Goal: Task Accomplishment & Management: Complete application form

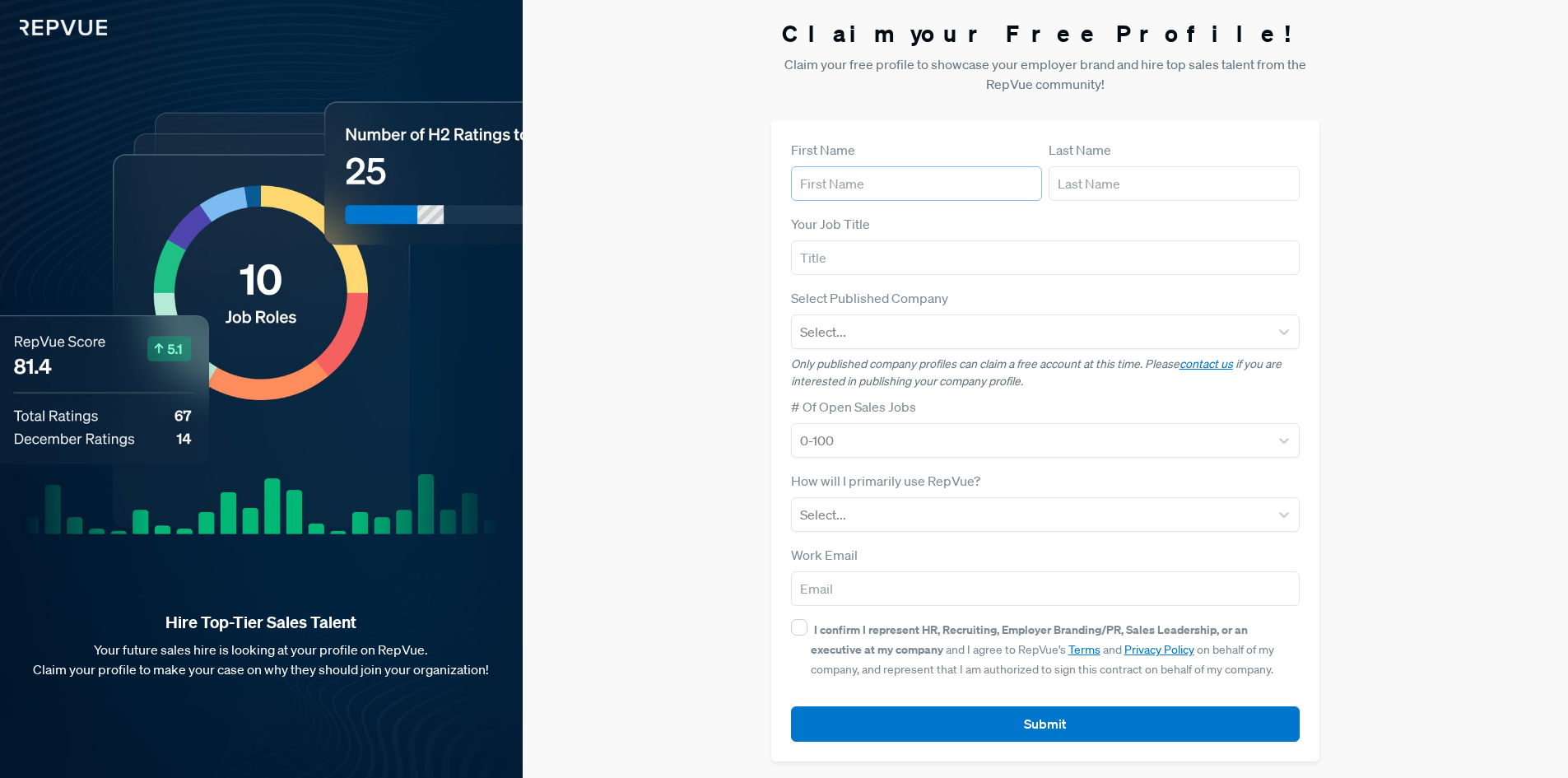
click at [879, 185] on input "text" at bounding box center [916, 183] width 251 height 35
type input "Maeliosa"
type input "[PERSON_NAME]"
type input "[EMAIL_ADDRESS][PERSON_NAME][DOMAIN_NAME]"
click at [818, 260] on input "text" at bounding box center [1046, 258] width 509 height 35
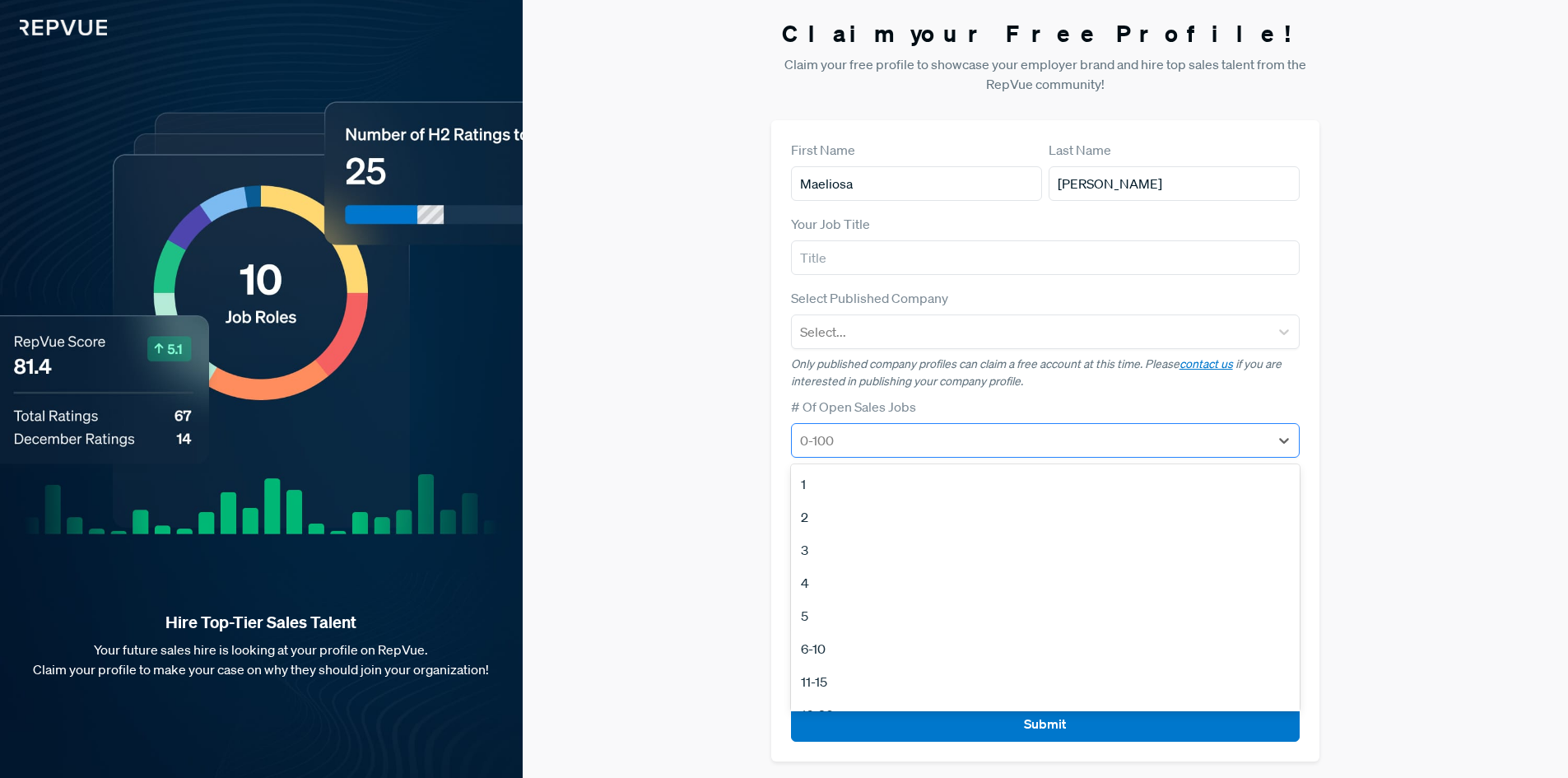
click at [853, 440] on div at bounding box center [1031, 439] width 461 height 23
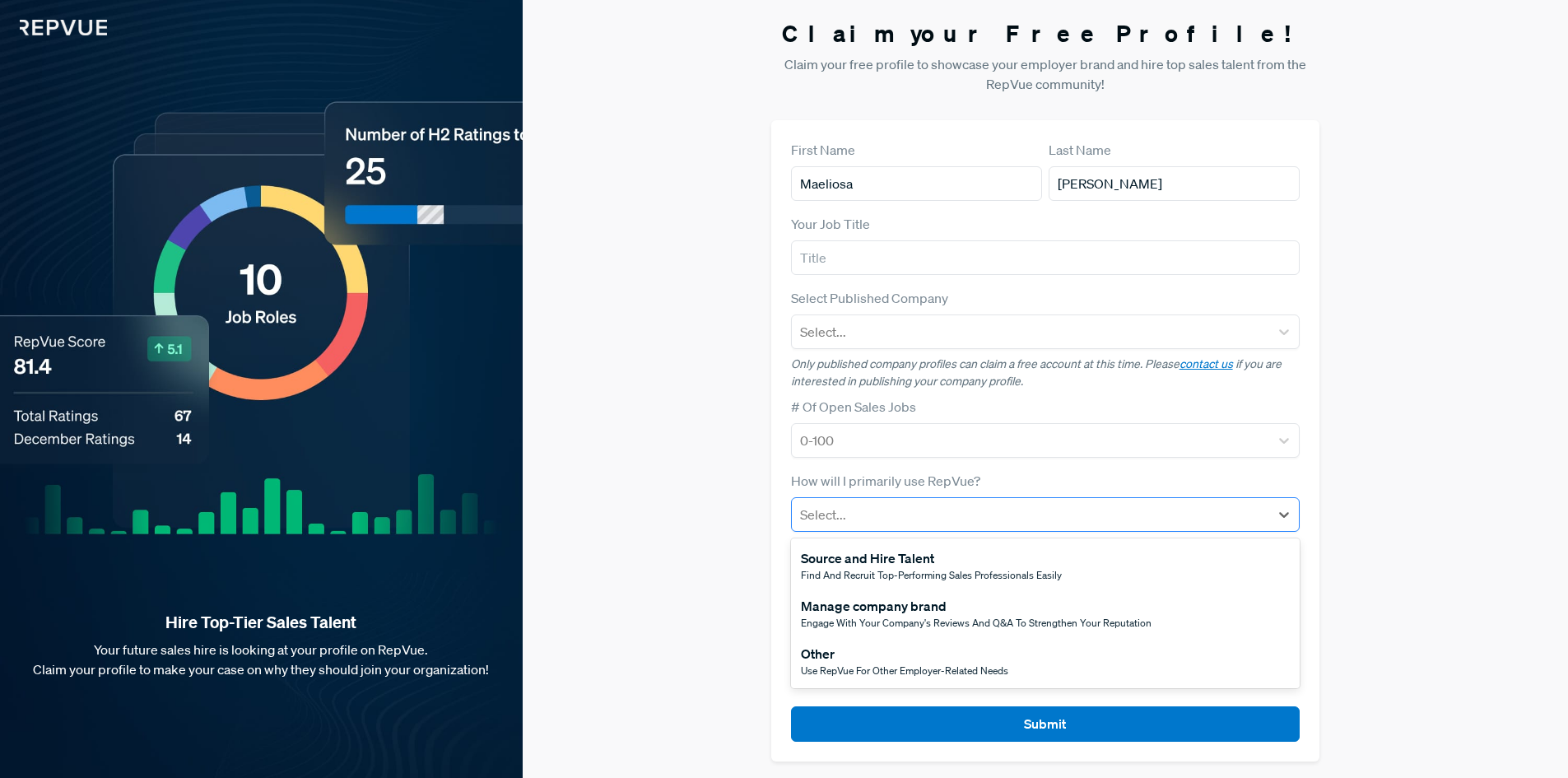
click at [864, 524] on div at bounding box center [1031, 514] width 461 height 23
click at [888, 657] on div "Other" at bounding box center [905, 654] width 208 height 20
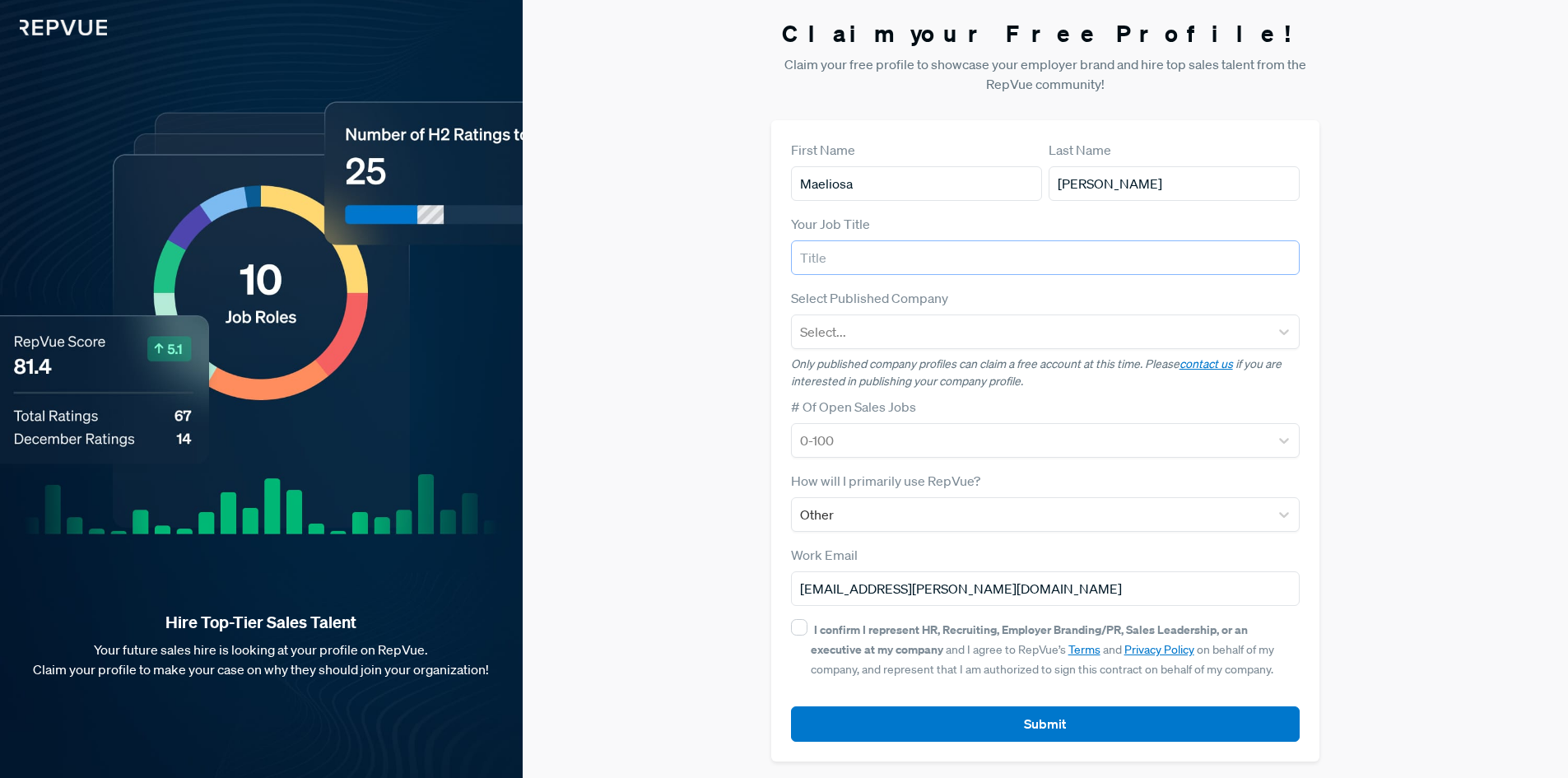
click at [864, 255] on input "text" at bounding box center [1046, 258] width 509 height 35
click at [836, 256] on input "text" at bounding box center [1046, 258] width 509 height 35
click at [850, 256] on input "text" at bounding box center [1046, 258] width 509 height 35
click at [875, 330] on div at bounding box center [1031, 332] width 461 height 23
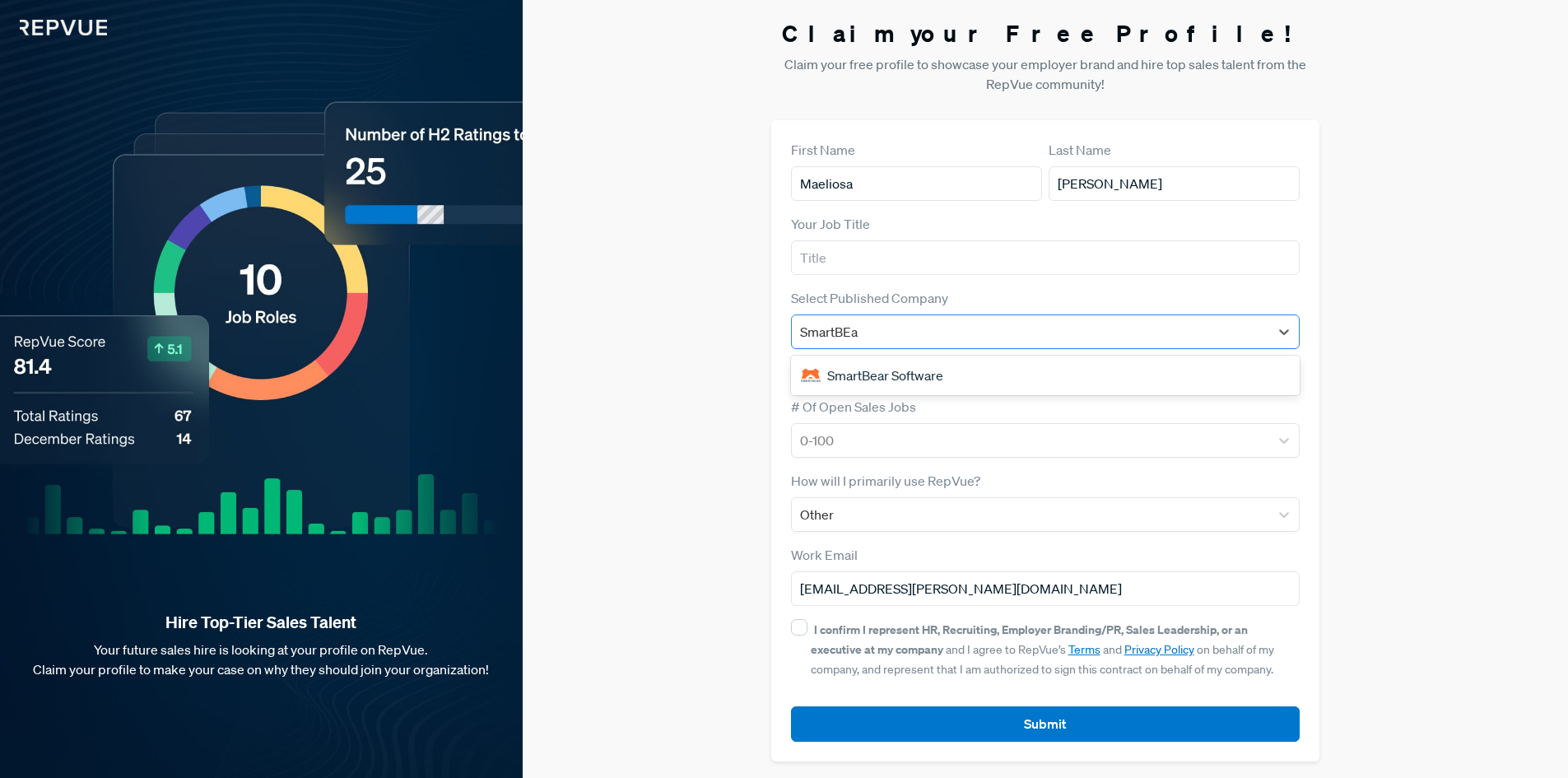
type input "SmartBEar"
click at [887, 381] on div "SmartBear Software" at bounding box center [1046, 375] width 509 height 33
click at [851, 255] on input "text" at bounding box center [1046, 258] width 509 height 35
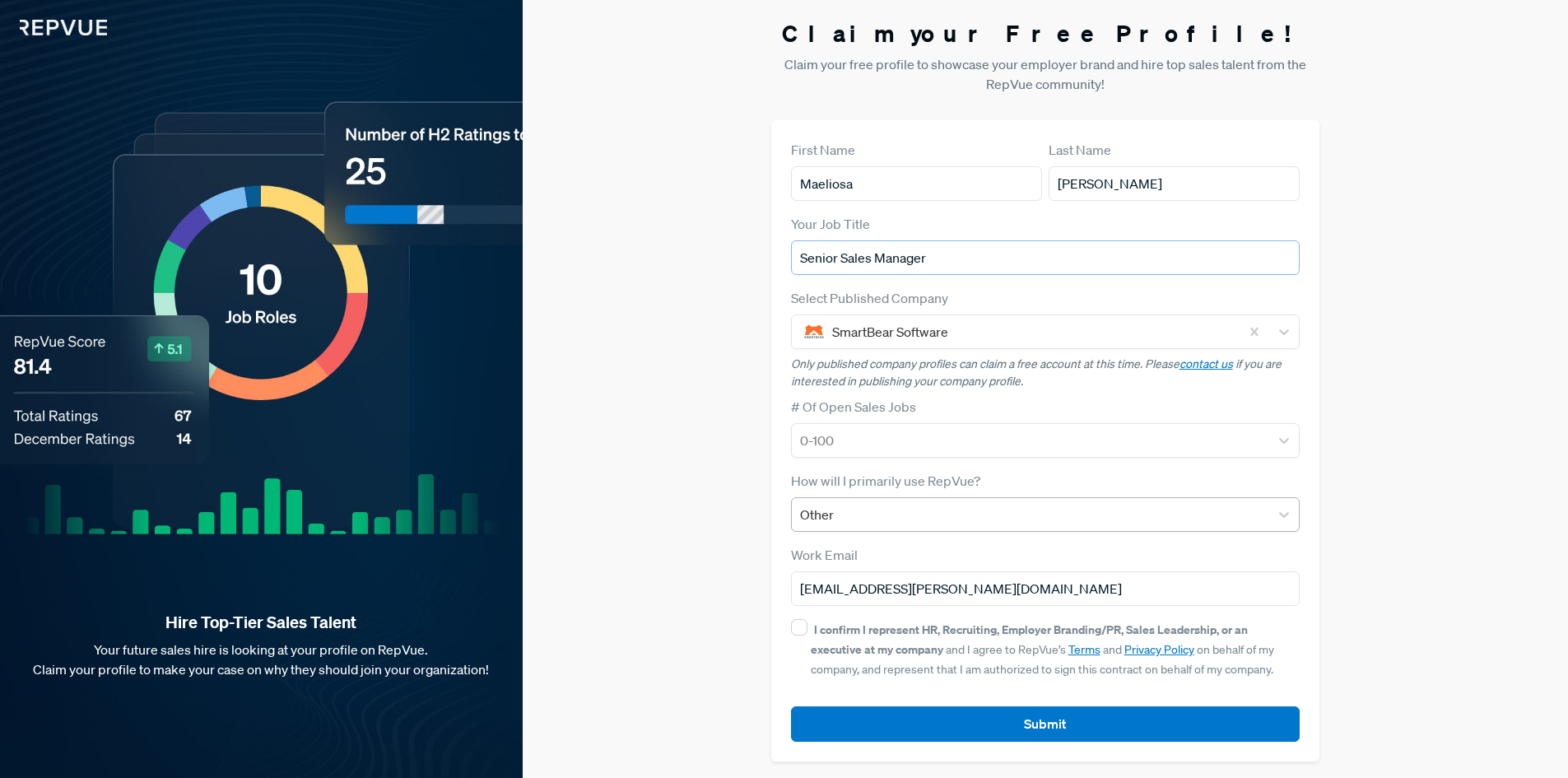
type input "Senior Sales Manager"
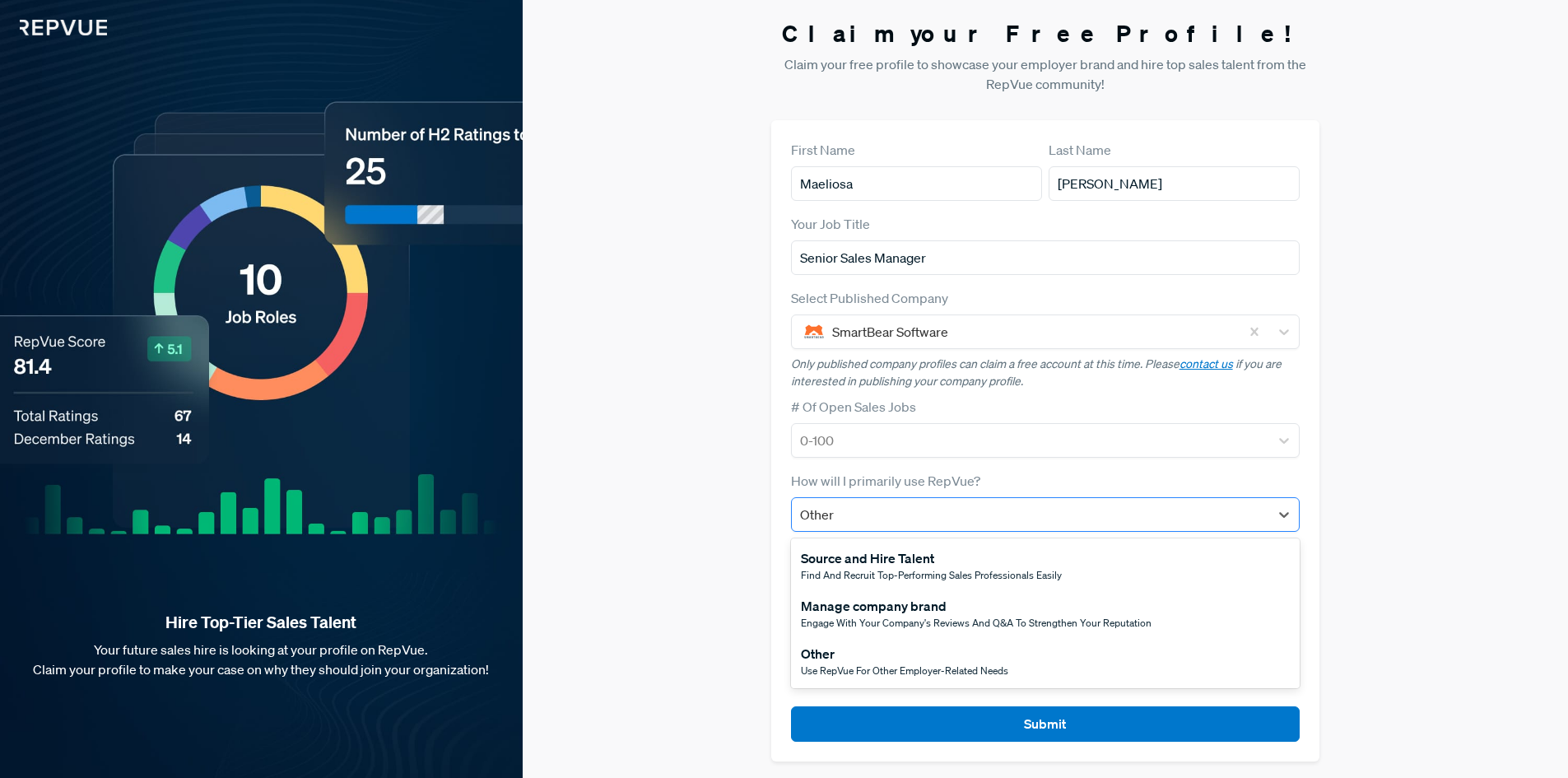
click at [845, 511] on div at bounding box center [1031, 514] width 461 height 23
click at [831, 652] on div "Other" at bounding box center [905, 654] width 208 height 20
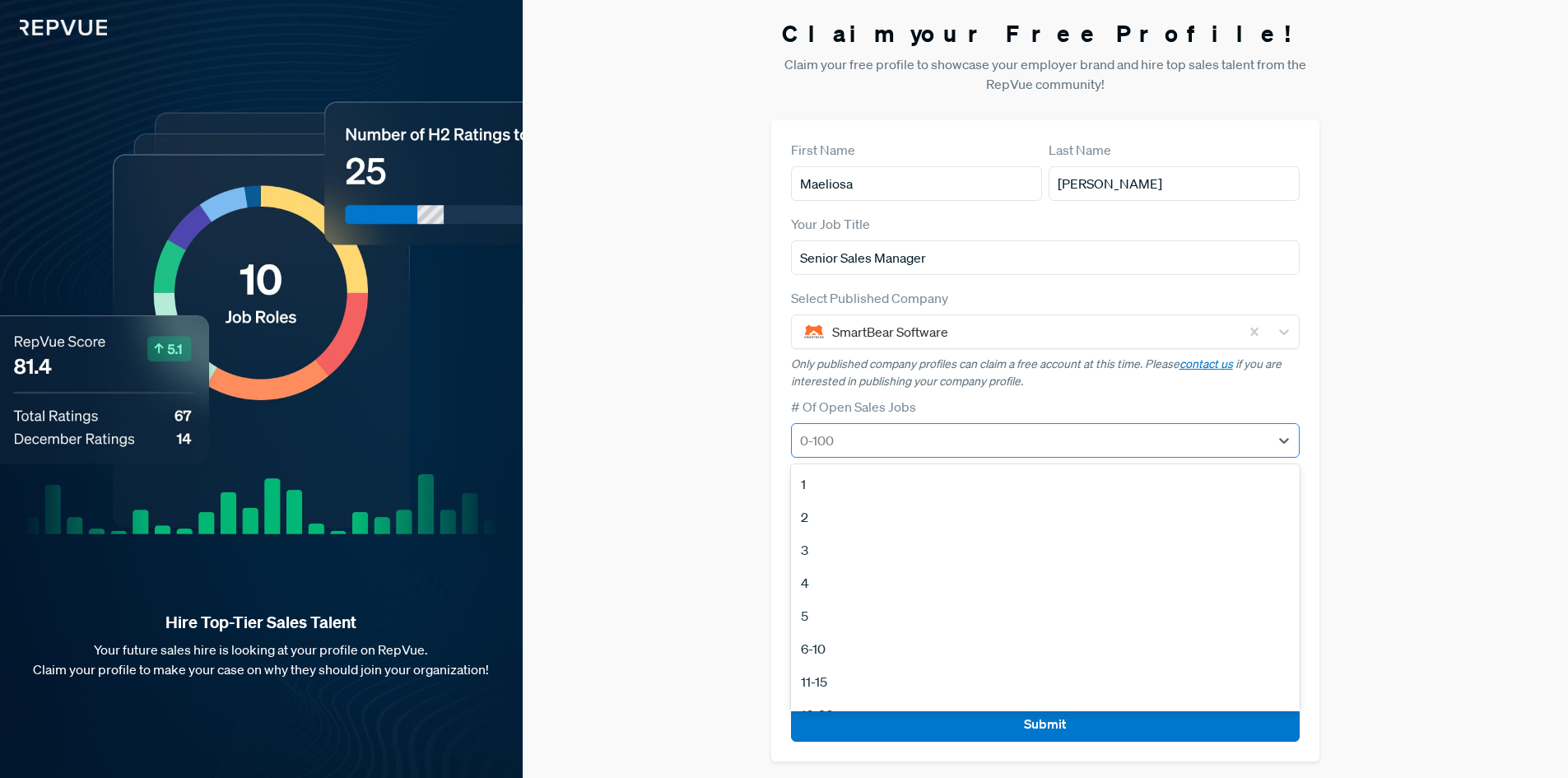
click at [835, 438] on div at bounding box center [1031, 439] width 461 height 23
click at [833, 481] on div "1" at bounding box center [1046, 483] width 509 height 33
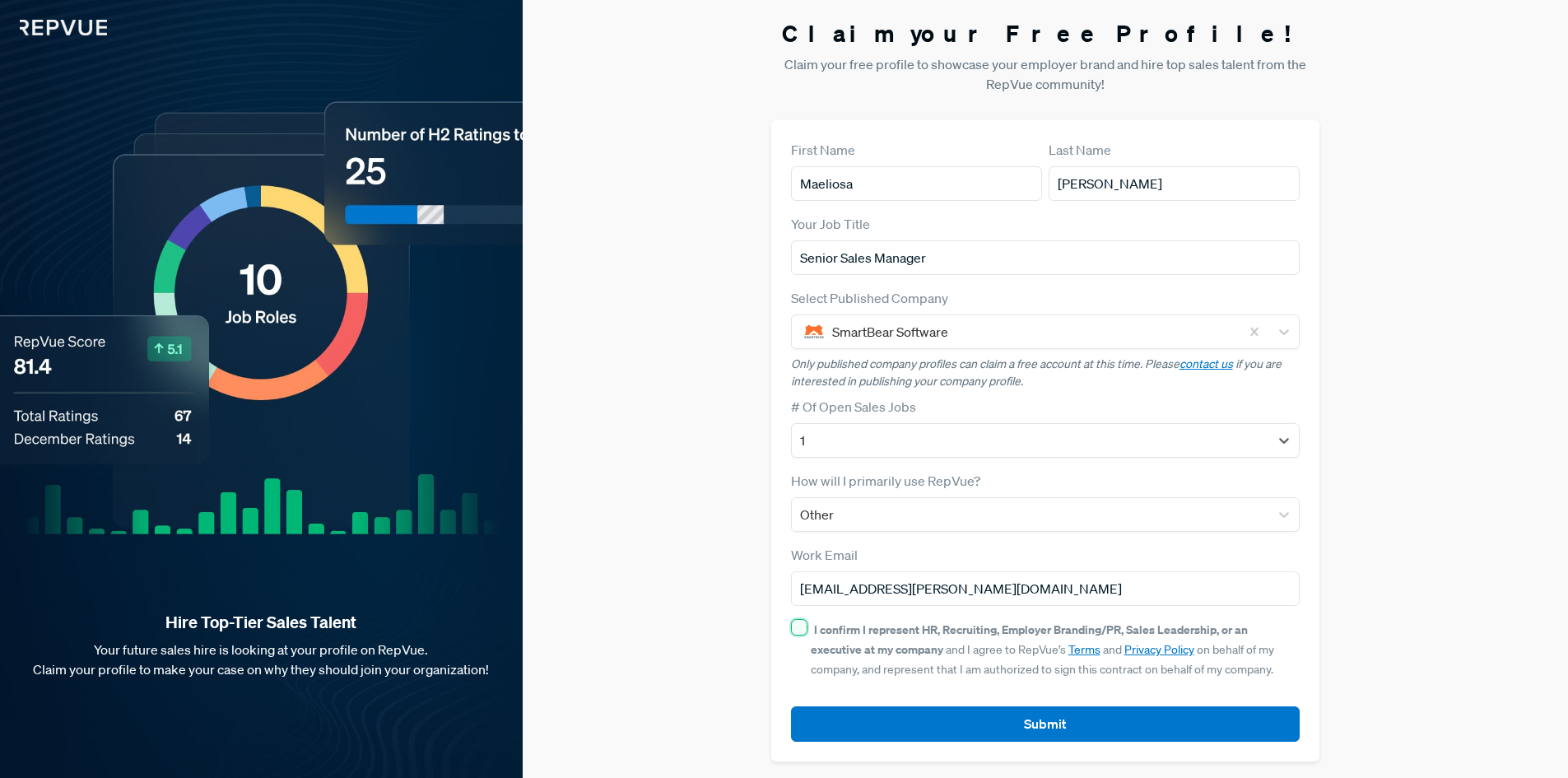
click at [803, 623] on input "I confirm I represent HR, Recruiting, Employer Branding/PR, Sales Leadership, o…" at bounding box center [799, 627] width 16 height 16
checkbox input "true"
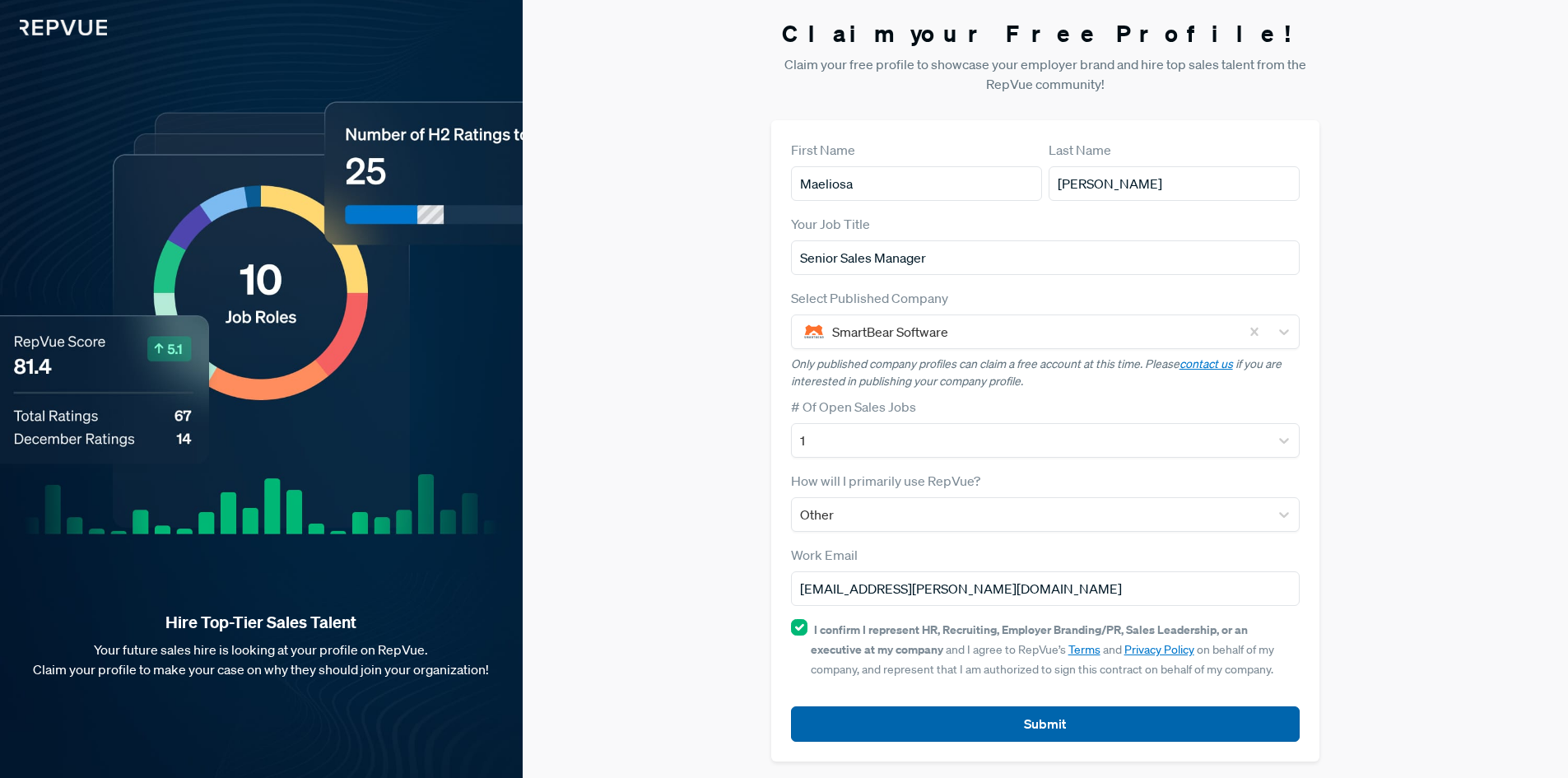
click at [1071, 728] on button "Submit" at bounding box center [1046, 723] width 509 height 35
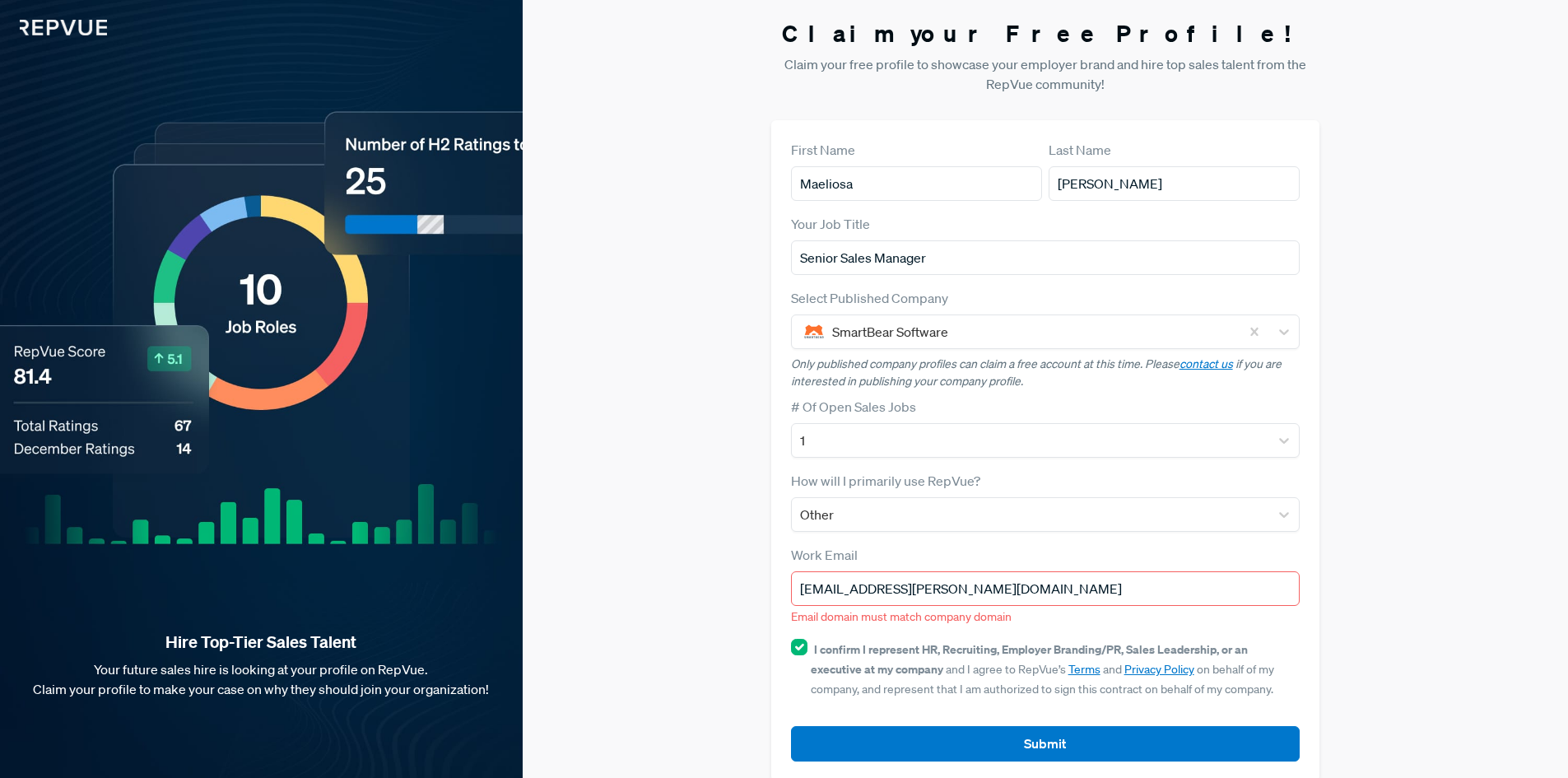
click at [971, 583] on input "[EMAIL_ADDRESS][PERSON_NAME][DOMAIN_NAME]" at bounding box center [1046, 588] width 509 height 35
drag, startPoint x: 972, startPoint y: 583, endPoint x: 906, endPoint y: 575, distance: 66.5
click at [906, 575] on input "[EMAIL_ADDRESS][PERSON_NAME][DOMAIN_NAME]" at bounding box center [1046, 588] width 509 height 35
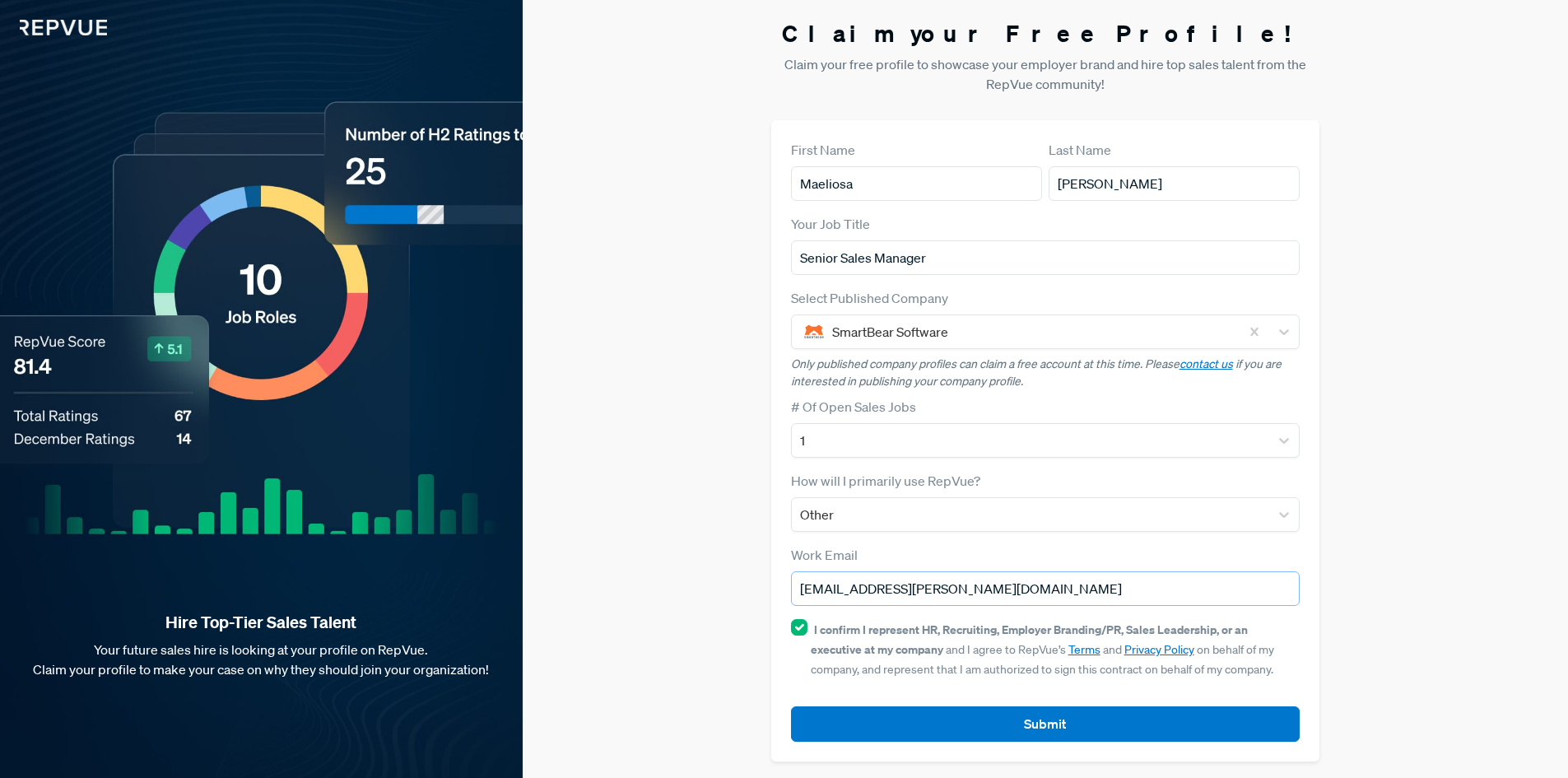
type input "[EMAIL_ADDRESS][PERSON_NAME][DOMAIN_NAME]"
click at [1005, 725] on button "Submit" at bounding box center [1046, 723] width 509 height 35
